Goal: Information Seeking & Learning: Learn about a topic

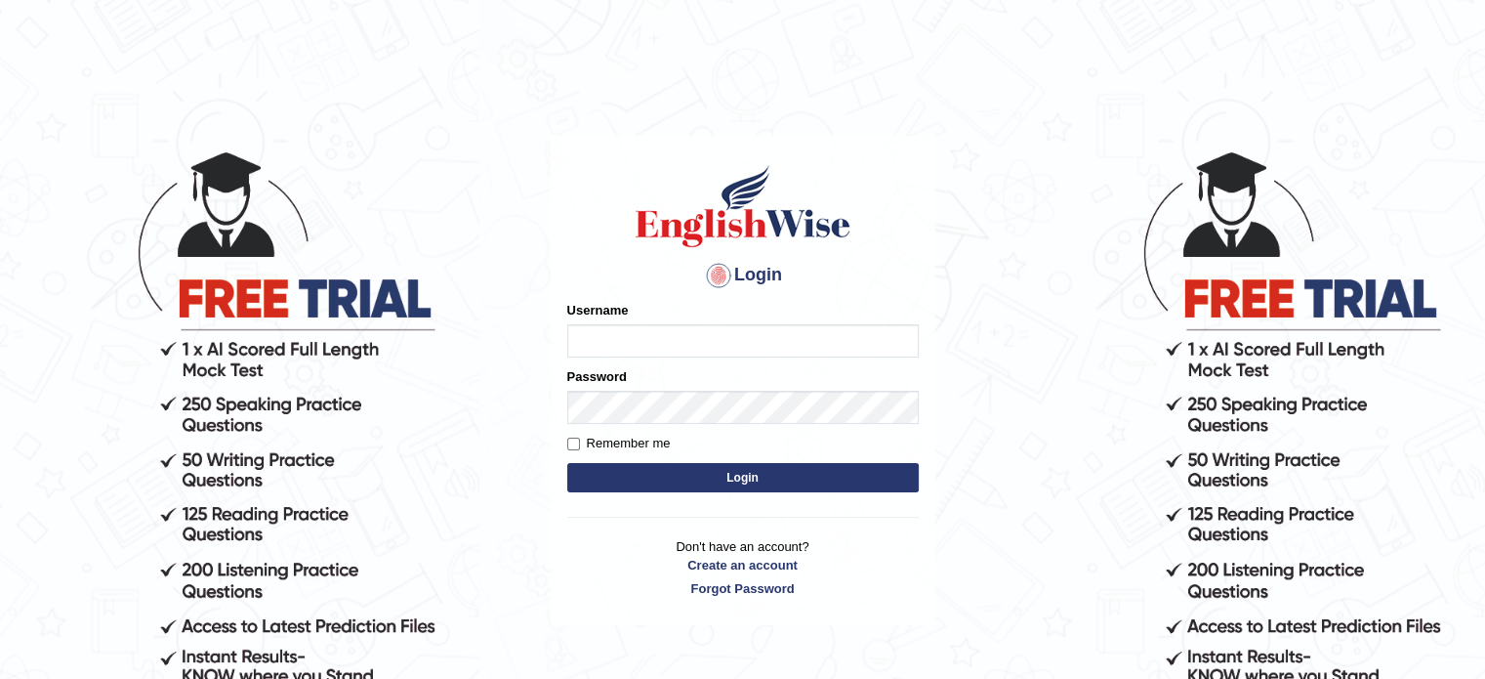
type input "Nigampatel"
click at [824, 472] on button "Login" at bounding box center [743, 477] width 352 height 29
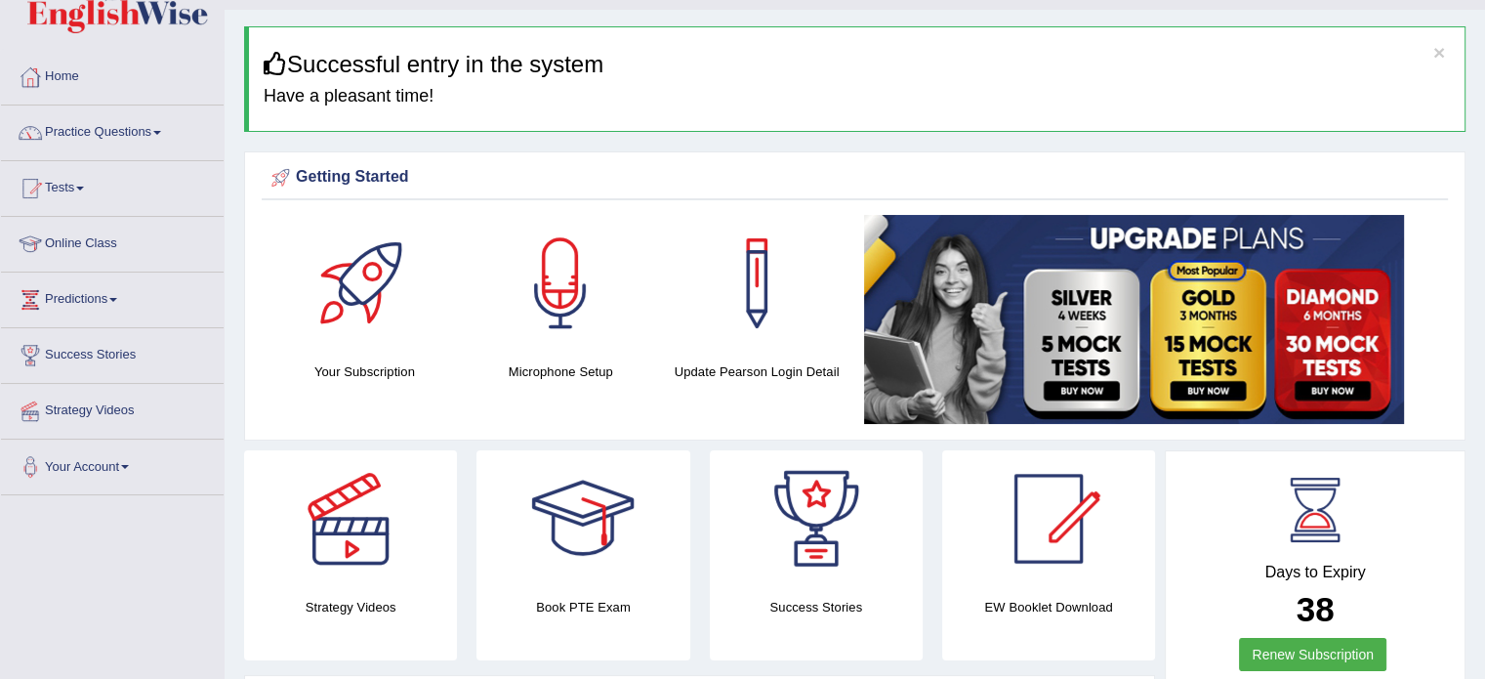
scroll to position [78, 0]
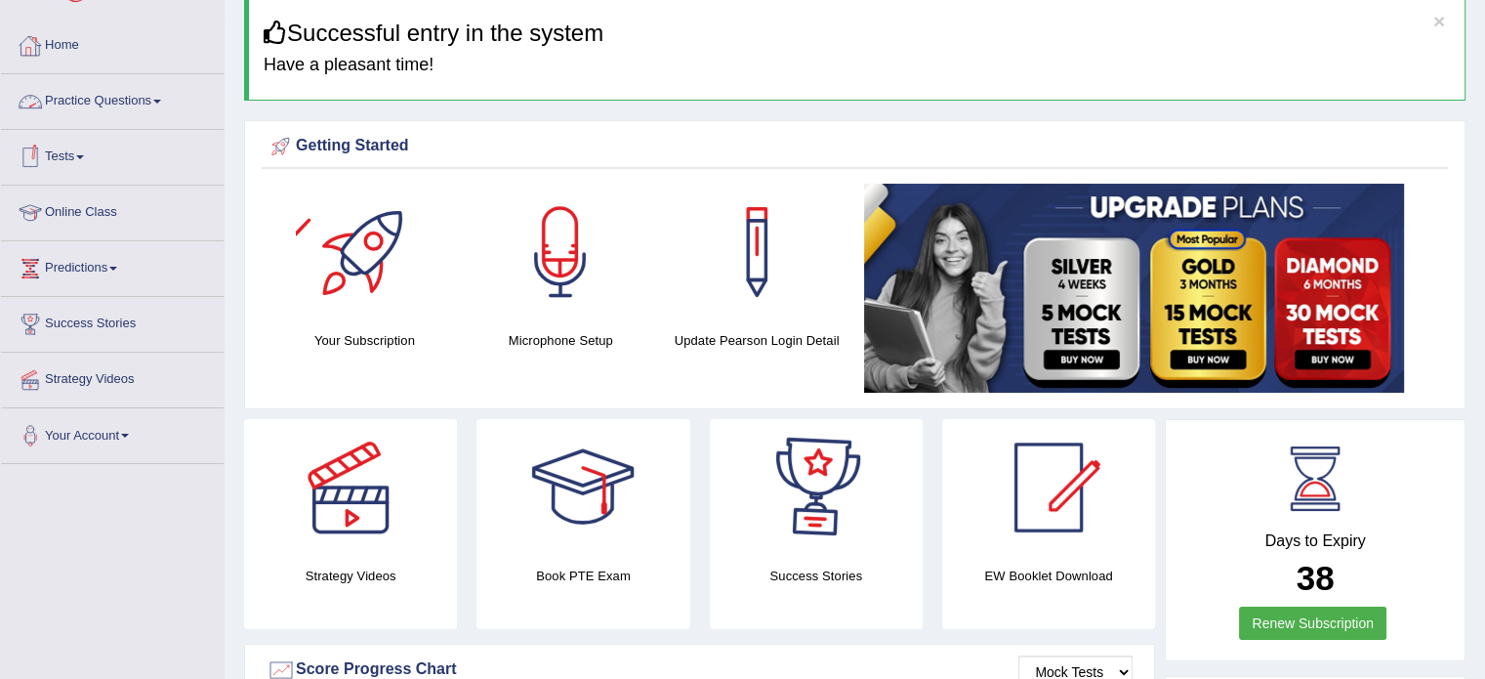
click at [84, 153] on link "Tests" at bounding box center [112, 154] width 223 height 49
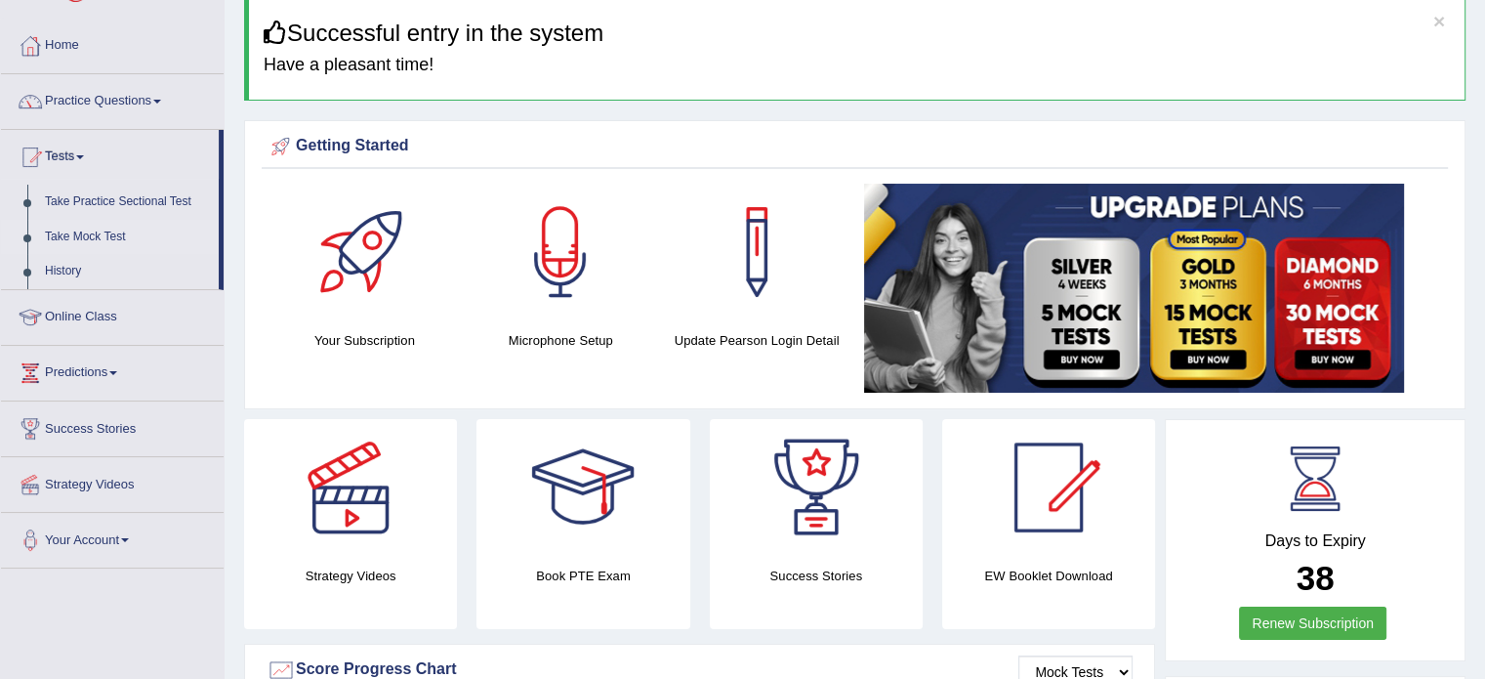
click at [91, 233] on link "Take Mock Test" at bounding box center [127, 237] width 183 height 35
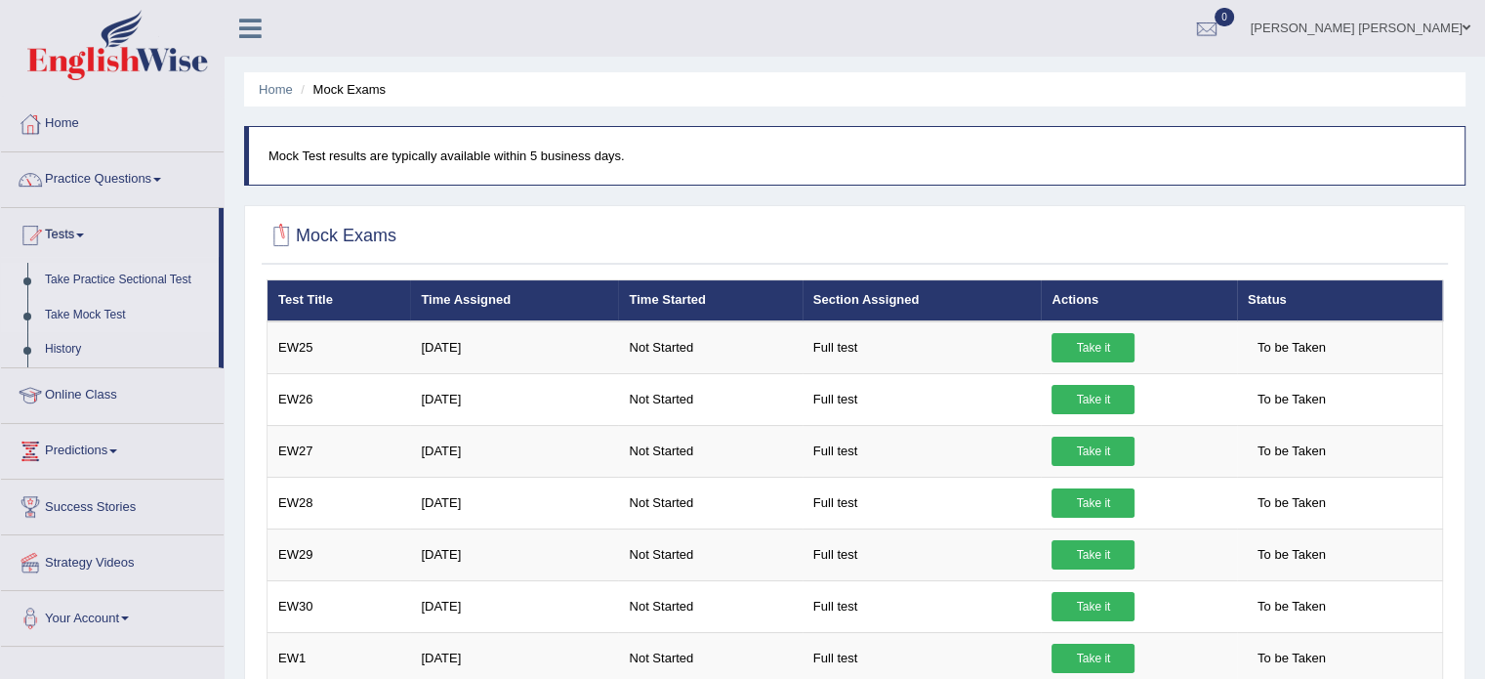
click at [185, 276] on link "Take Practice Sectional Test" at bounding box center [127, 280] width 183 height 35
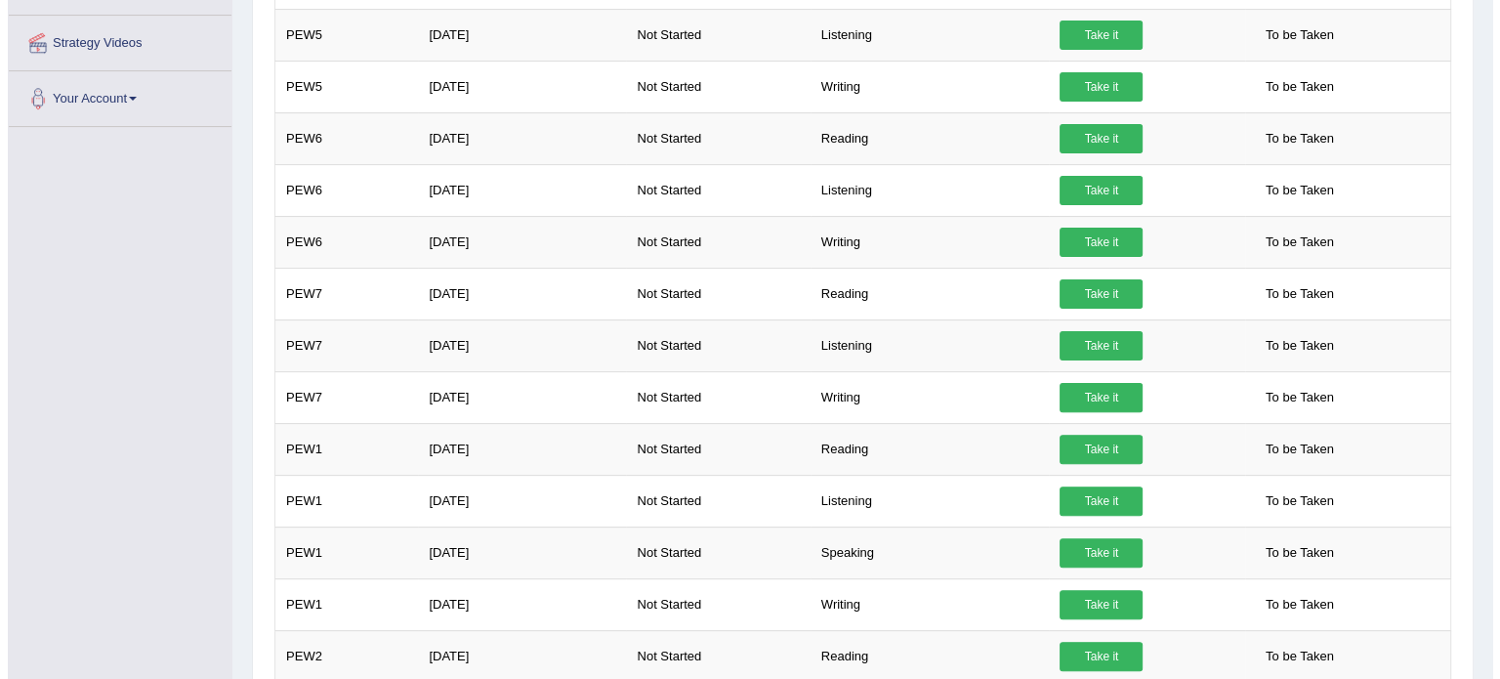
scroll to position [547, 0]
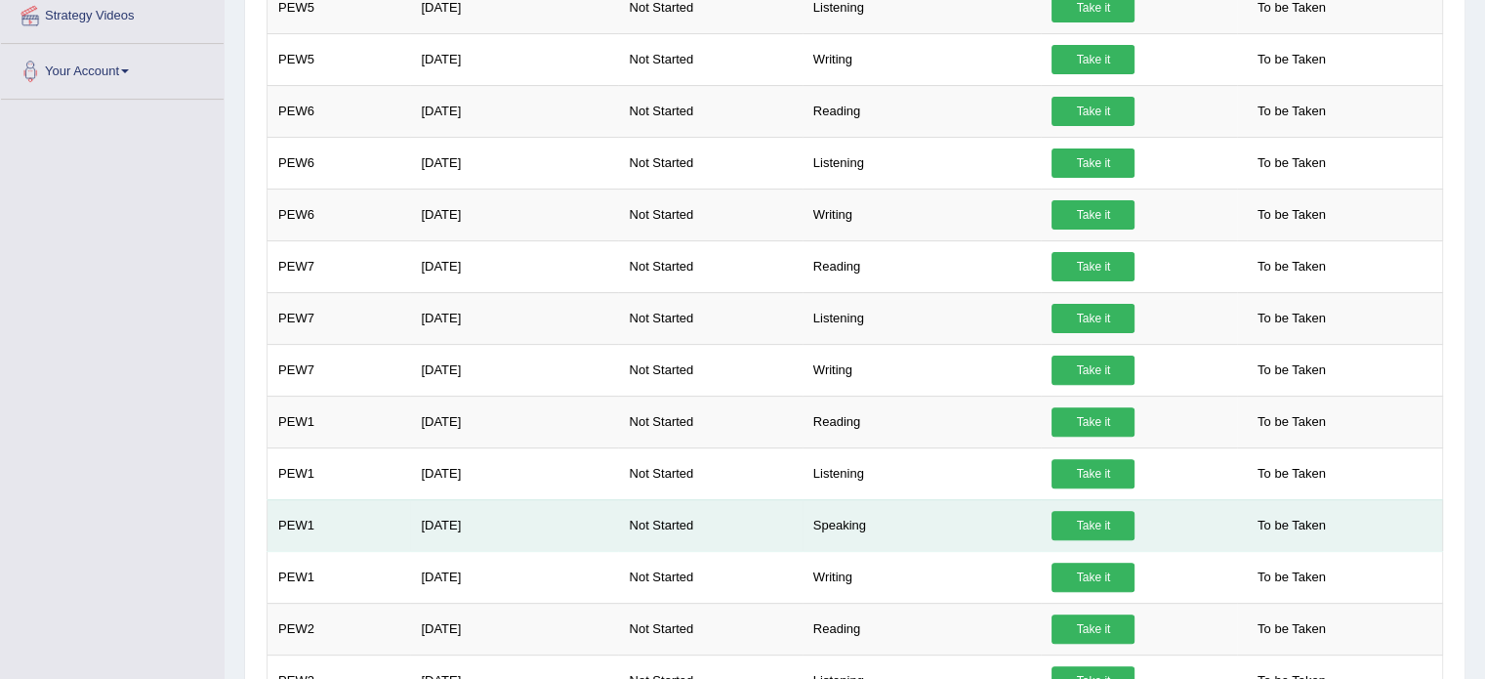
click at [1111, 511] on link "Take it" at bounding box center [1093, 525] width 83 height 29
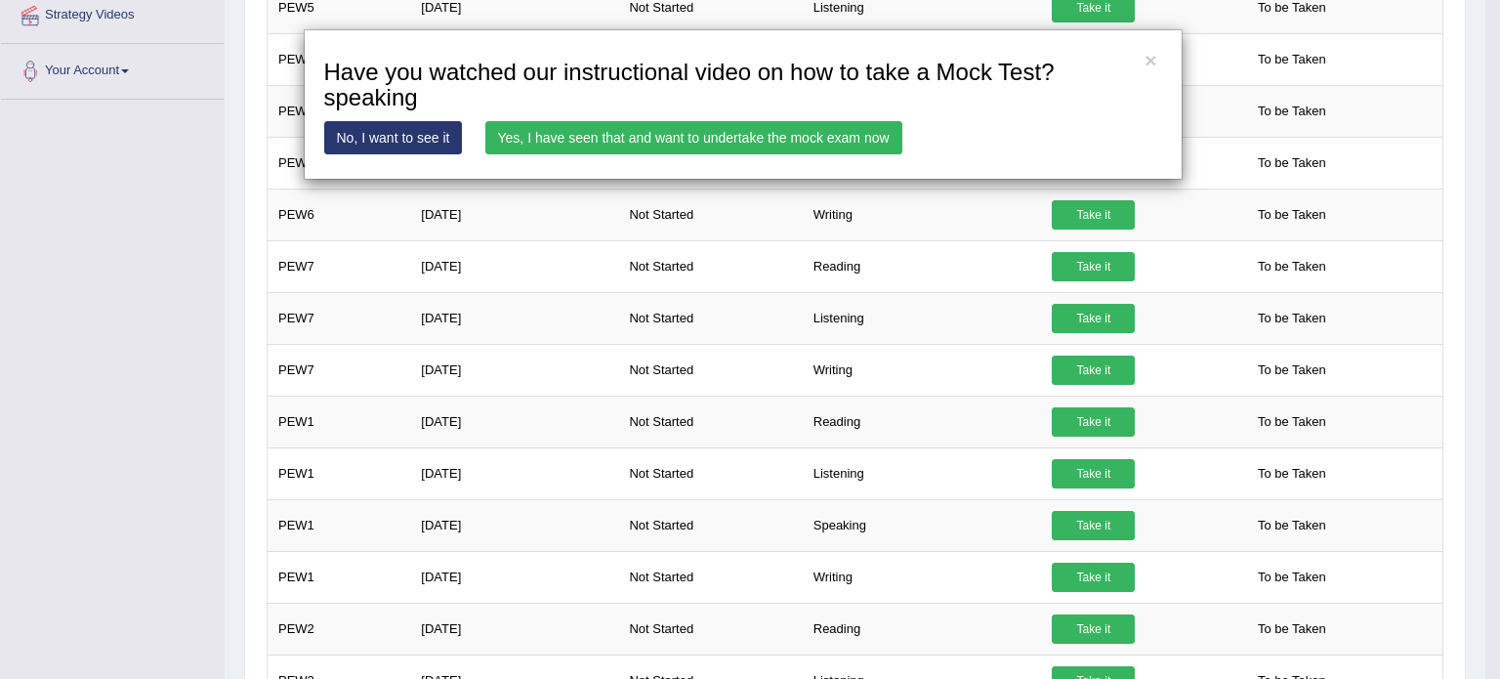
click at [705, 136] on link "Yes, I have seen that and want to undertake the mock exam now" at bounding box center [693, 137] width 417 height 33
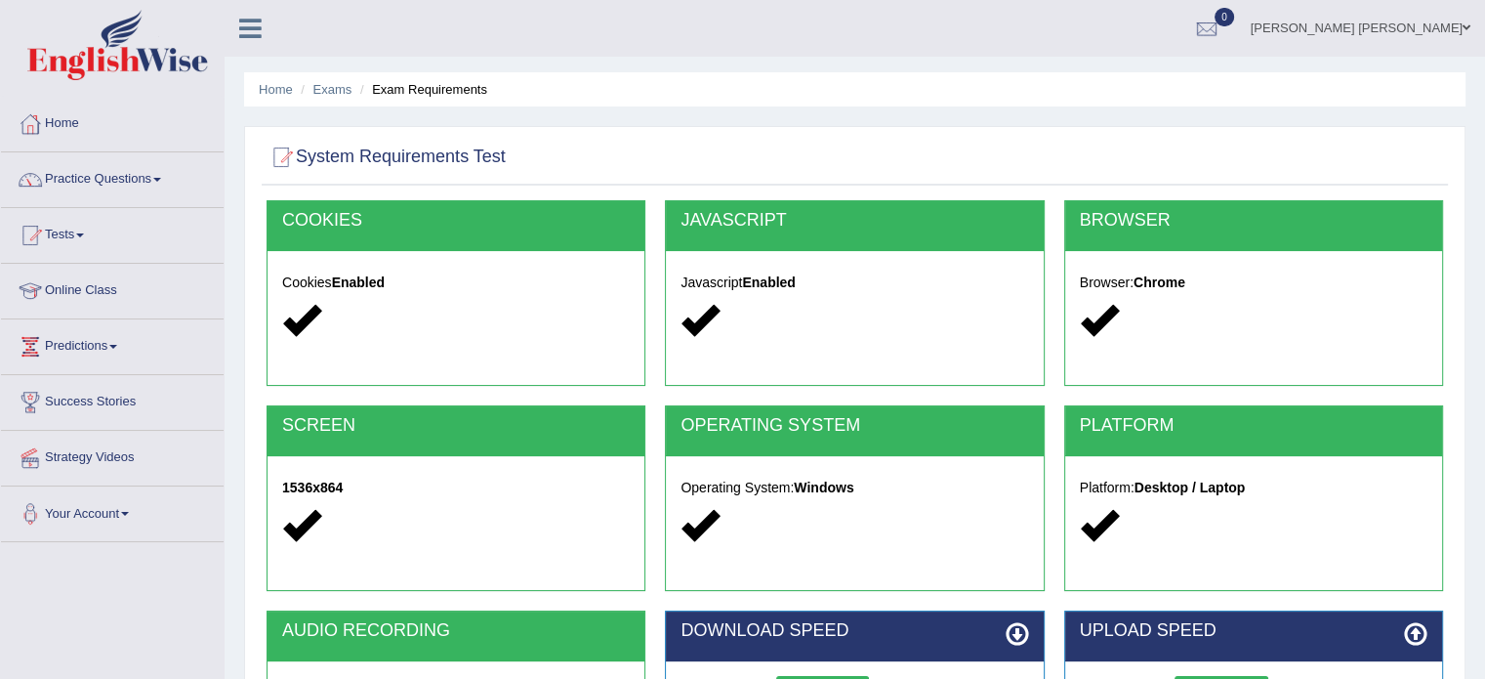
scroll to position [347, 0]
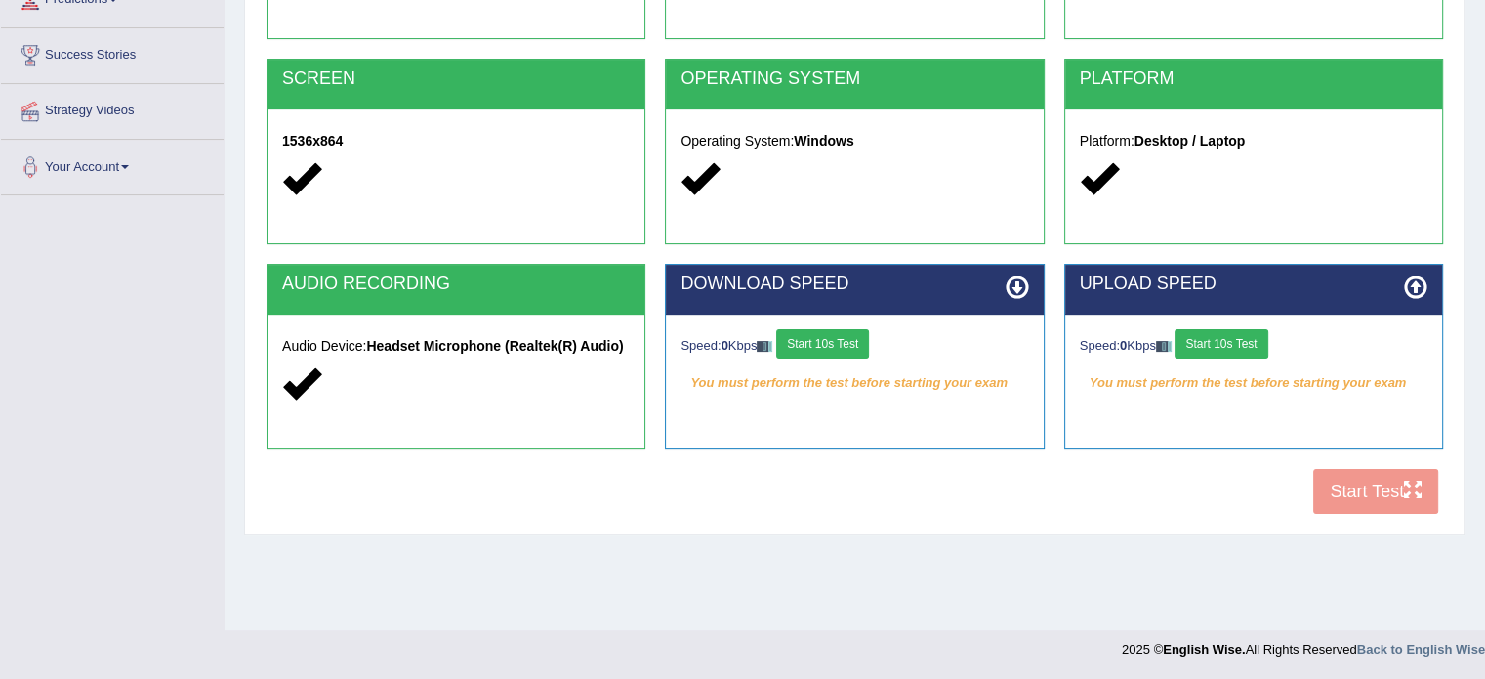
click at [859, 351] on button "Start 10s Test" at bounding box center [822, 343] width 93 height 29
click at [1201, 345] on button "Start 10s Test" at bounding box center [1221, 343] width 93 height 29
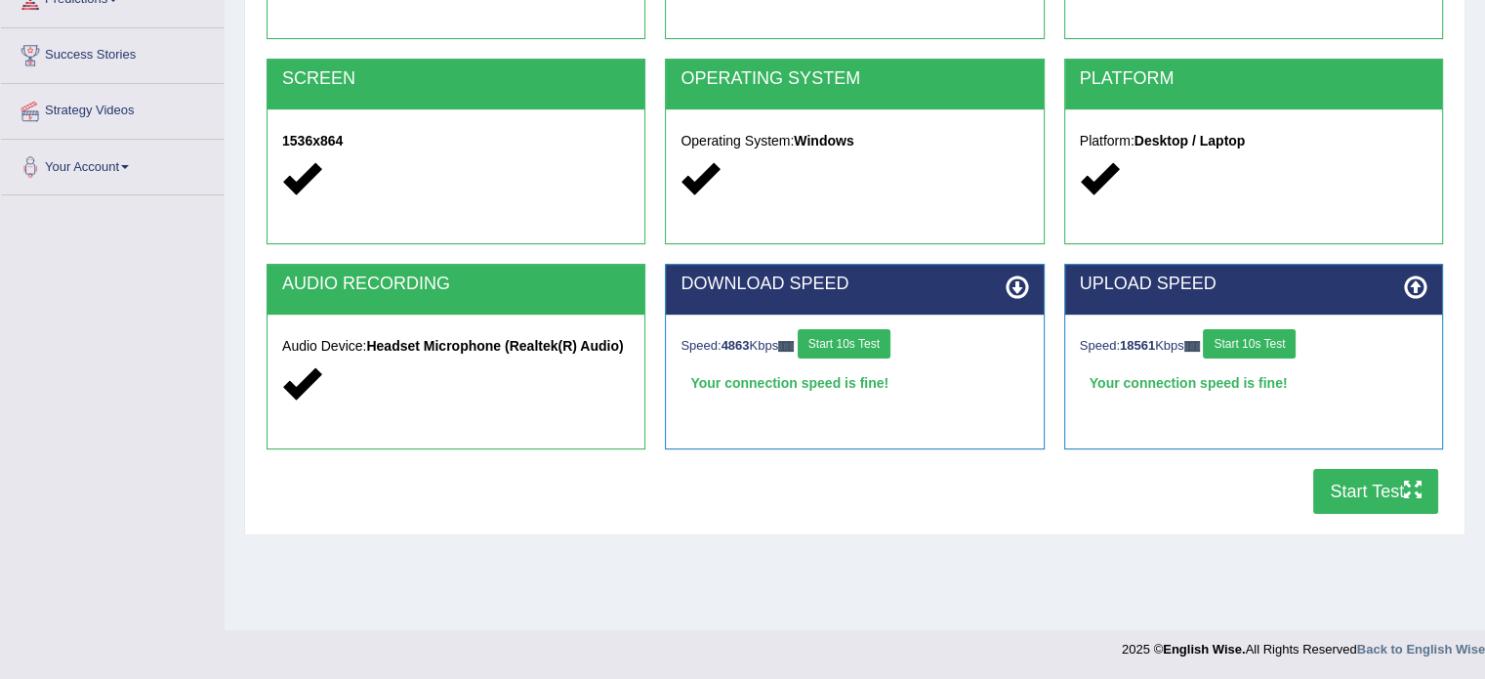
click at [1387, 497] on button "Start Test" at bounding box center [1375, 491] width 125 height 45
